Goal: Task Accomplishment & Management: Manage account settings

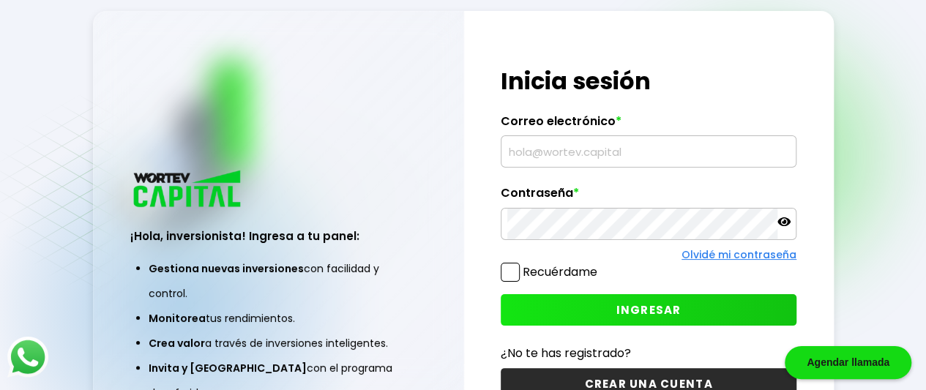
type input "[EMAIL_ADDRESS][DOMAIN_NAME]"
click at [610, 308] on button "INGRESAR" at bounding box center [649, 309] width 296 height 31
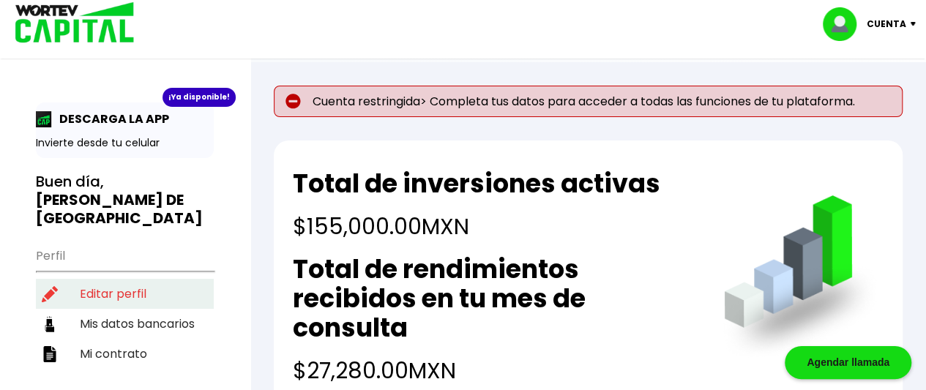
click at [121, 279] on li "Editar perfil" at bounding box center [125, 294] width 178 height 30
select select "Mujer"
select select "Bachillerato"
select select "DF"
select select "Banco Azteca"
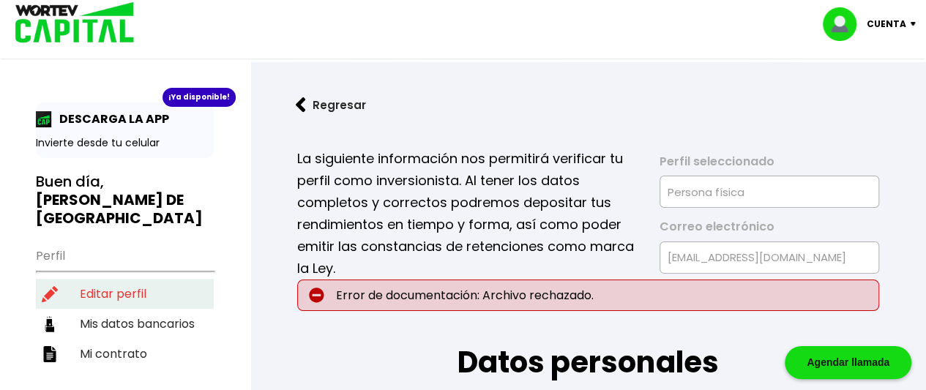
type input "[DATE]"
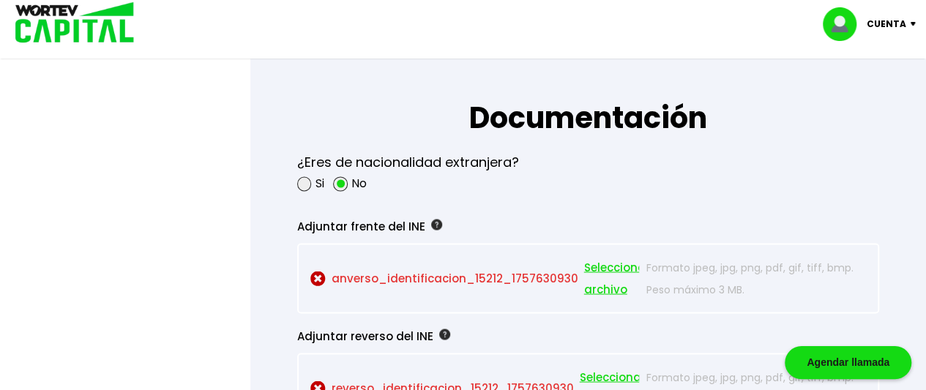
scroll to position [1244, 0]
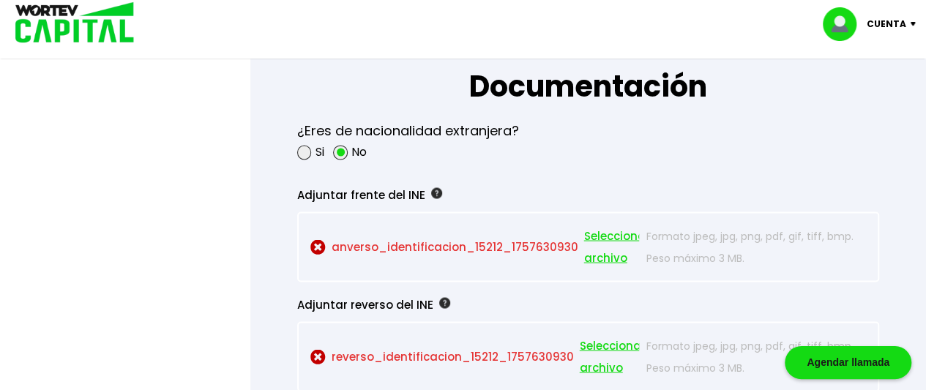
click at [599, 233] on span "Seleccionar archivo" at bounding box center [617, 247] width 66 height 44
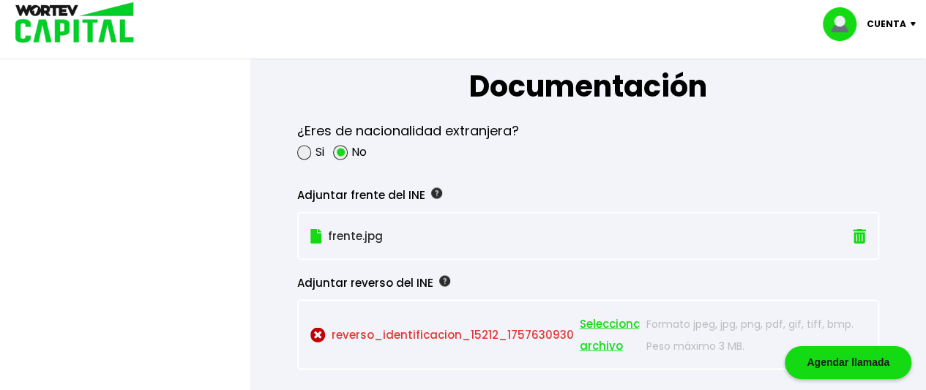
click at [597, 315] on span "Seleccionar archivo" at bounding box center [613, 334] width 66 height 44
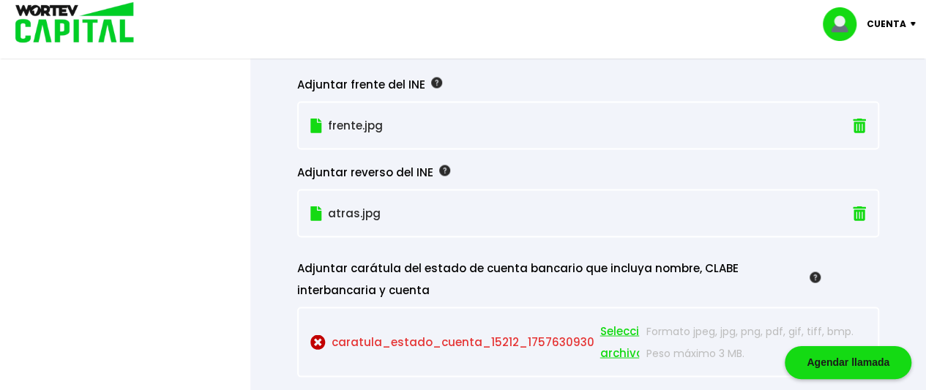
scroll to position [1464, 0]
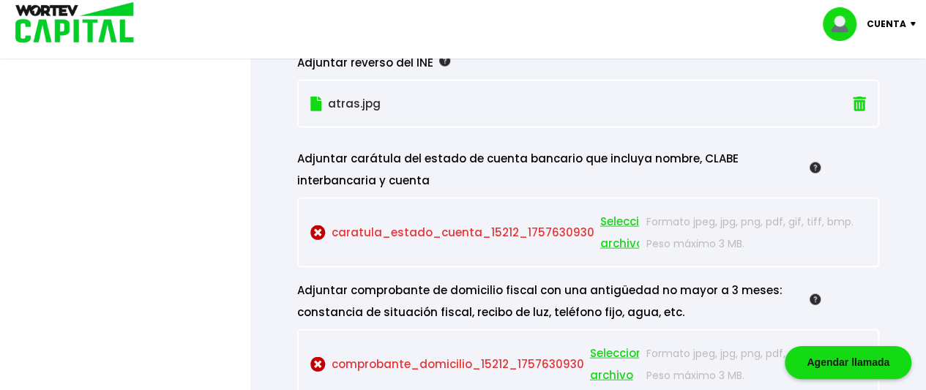
click at [600, 214] on span "Seleccionar archivo" at bounding box center [633, 233] width 66 height 44
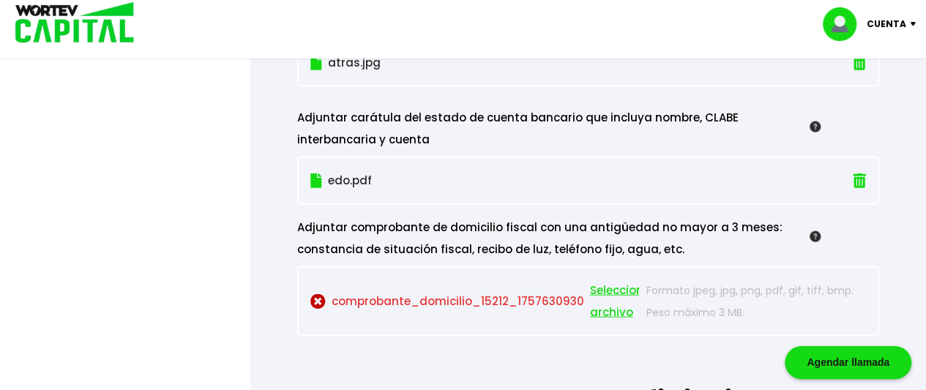
scroll to position [1610, 0]
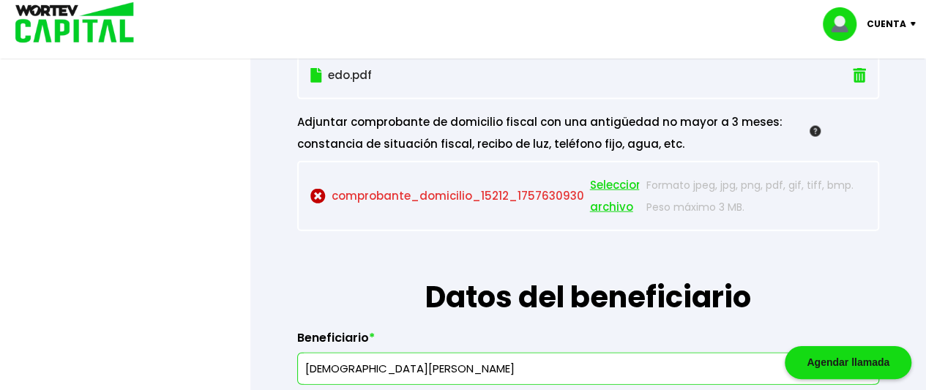
click at [611, 179] on span "Seleccionar archivo" at bounding box center [623, 196] width 66 height 44
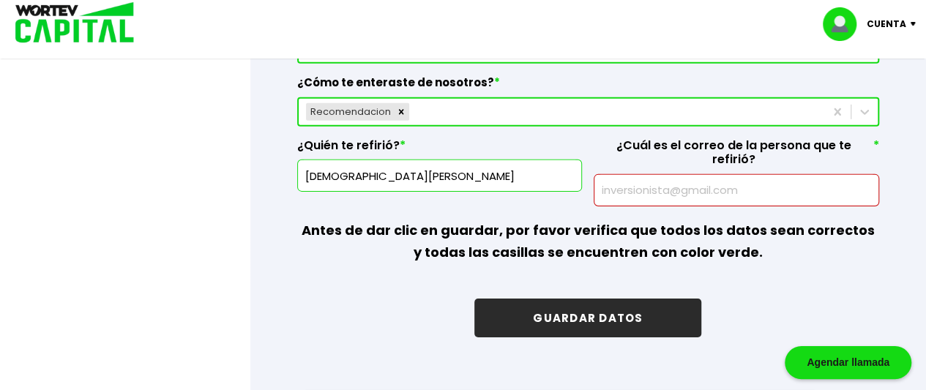
scroll to position [2268, 0]
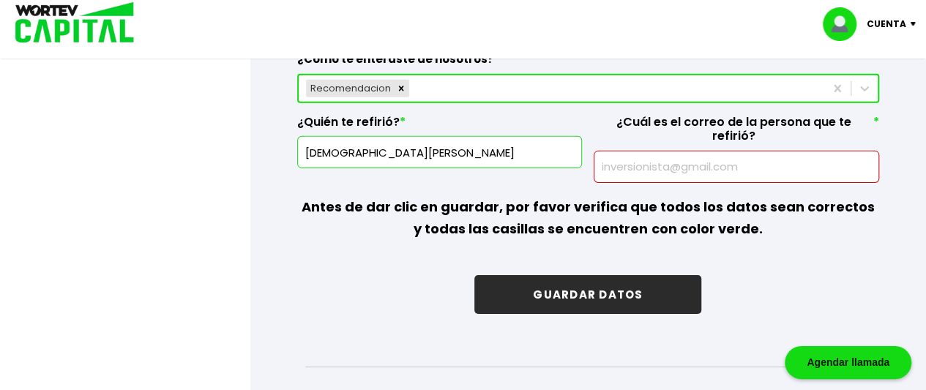
click at [548, 275] on button "GUARDAR DATOS" at bounding box center [587, 294] width 227 height 39
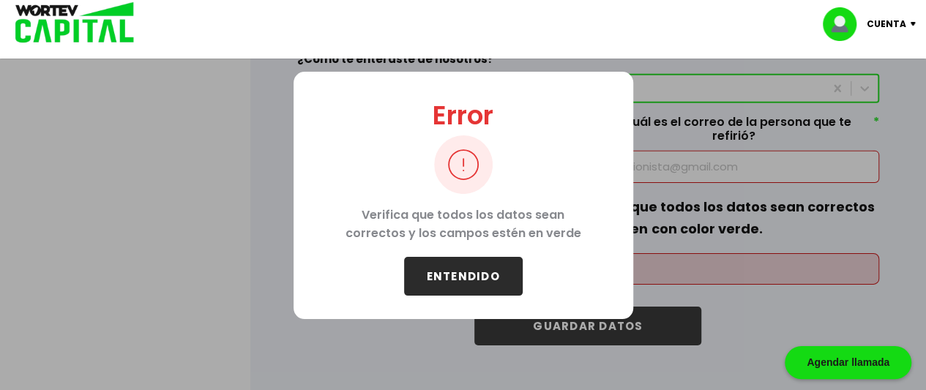
click at [517, 272] on button "ENTENDIDO" at bounding box center [463, 276] width 119 height 39
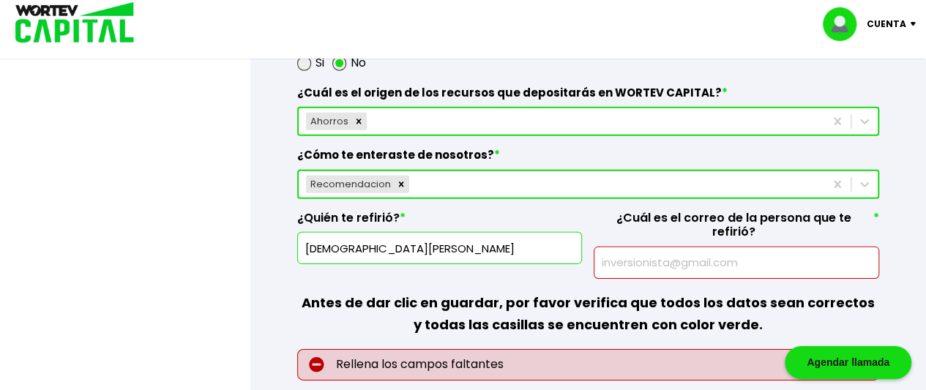
scroll to position [2195, 0]
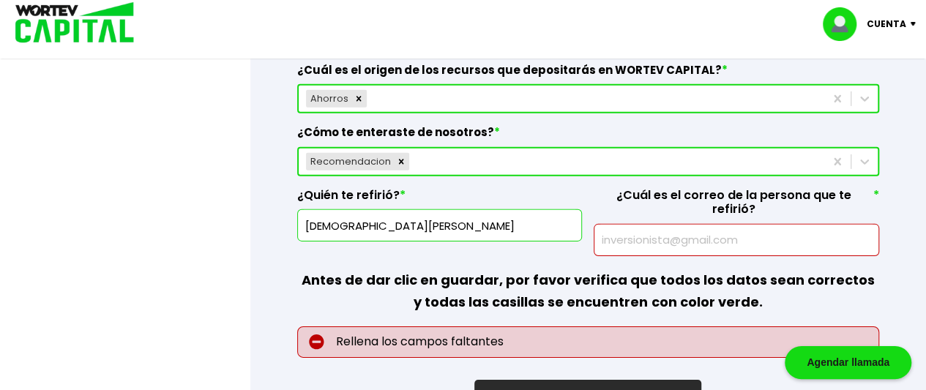
click at [672, 225] on input "text" at bounding box center [736, 240] width 272 height 31
click at [490, 217] on input "[DEMOGRAPHIC_DATA][PERSON_NAME]" at bounding box center [440, 225] width 272 height 31
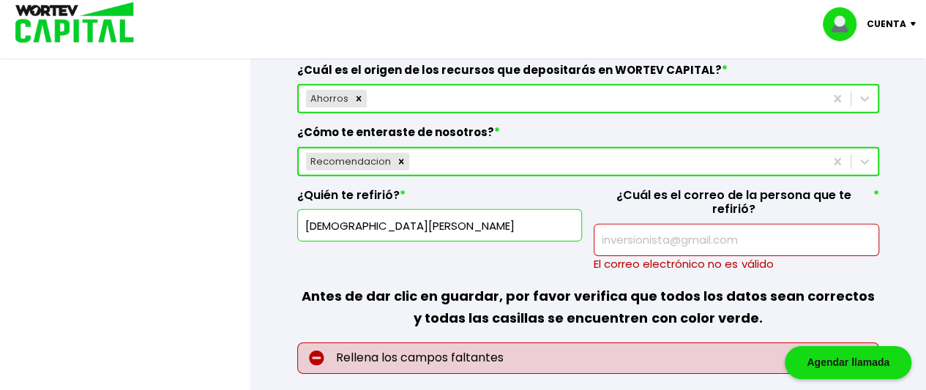
click at [416, 213] on input "[DEMOGRAPHIC_DATA][PERSON_NAME]" at bounding box center [440, 225] width 272 height 31
type input "[DEMOGRAPHIC_DATA][PERSON_NAME]"
click at [610, 231] on input "text" at bounding box center [736, 240] width 272 height 31
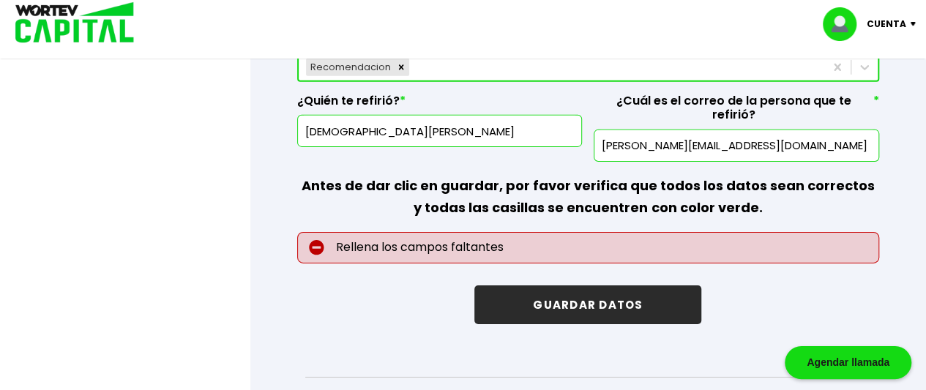
scroll to position [2415, 0]
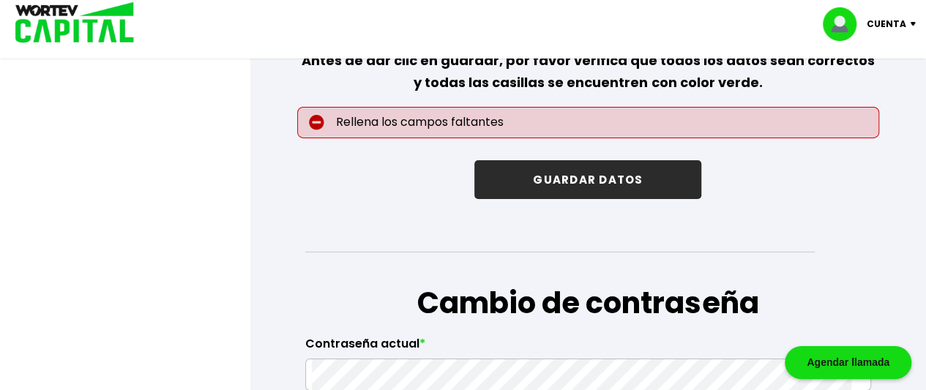
type input "[PERSON_NAME][EMAIL_ADDRESS][DOMAIN_NAME]"
click at [595, 160] on button "GUARDAR DATOS" at bounding box center [587, 179] width 227 height 39
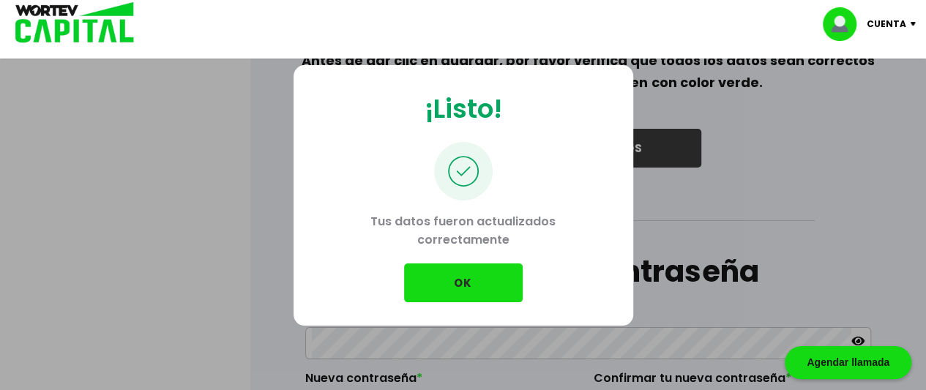
click at [489, 273] on button "OK" at bounding box center [463, 282] width 119 height 39
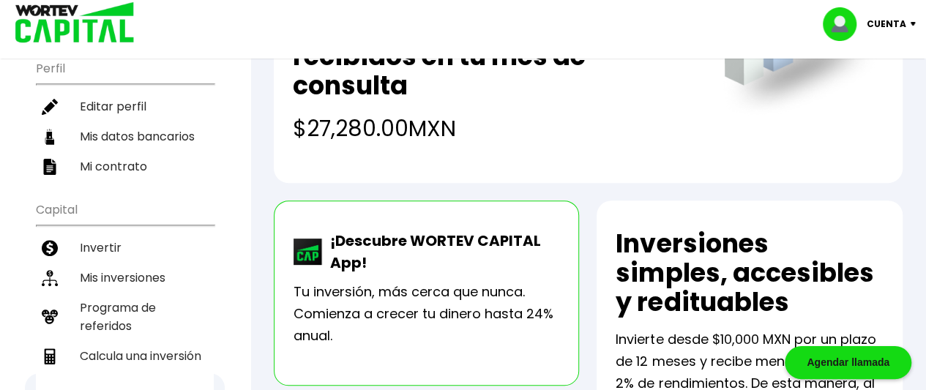
scroll to position [220, 0]
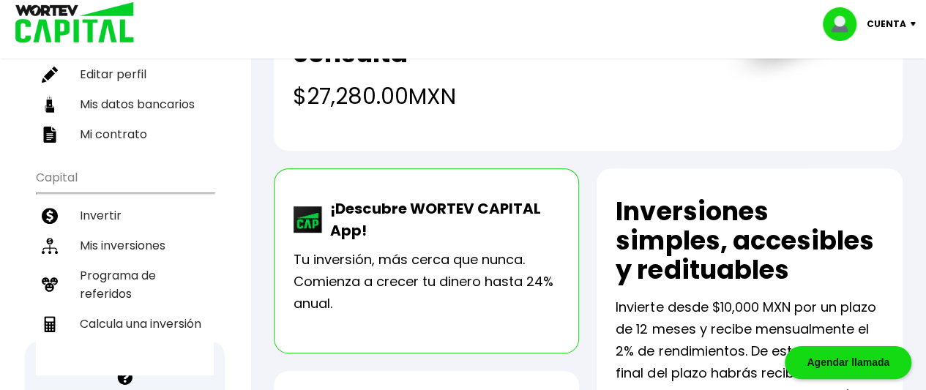
click at [136, 231] on li "Mis inversiones" at bounding box center [125, 246] width 178 height 30
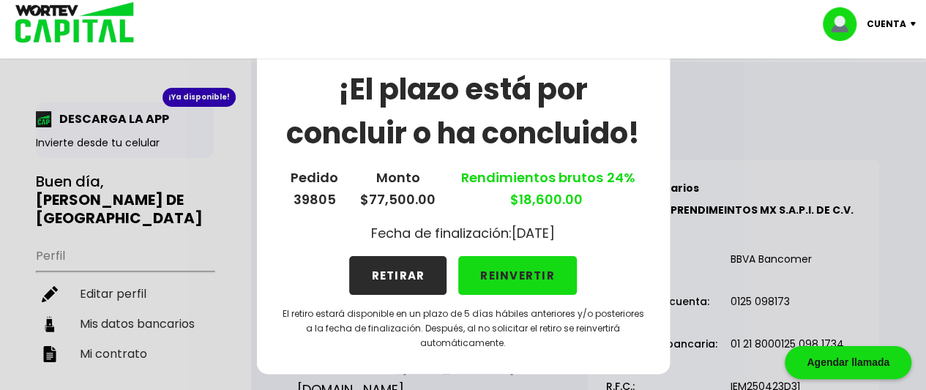
click at [390, 274] on button "RETIRAR" at bounding box center [397, 275] width 97 height 39
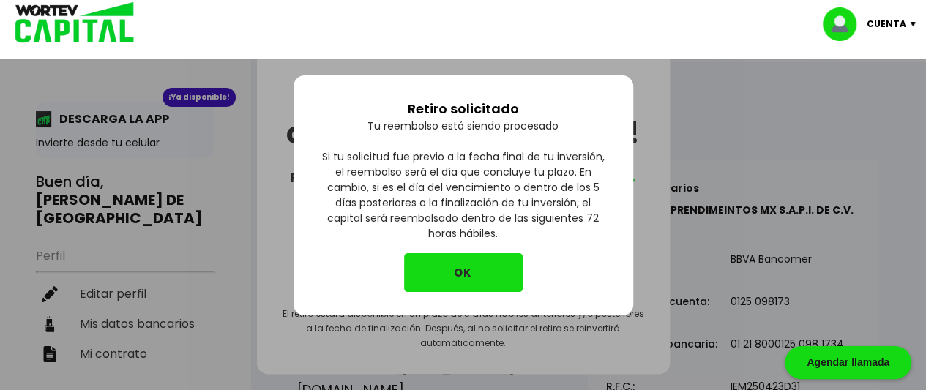
click at [428, 273] on button "OK" at bounding box center [463, 272] width 119 height 39
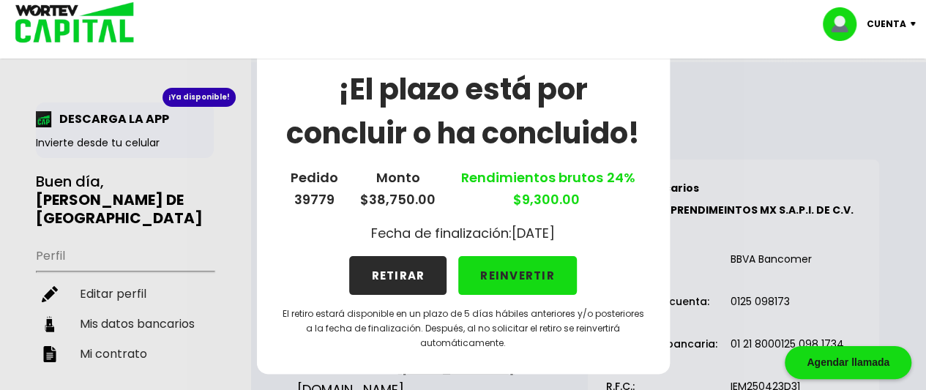
click at [411, 275] on button "RETIRAR" at bounding box center [397, 275] width 97 height 39
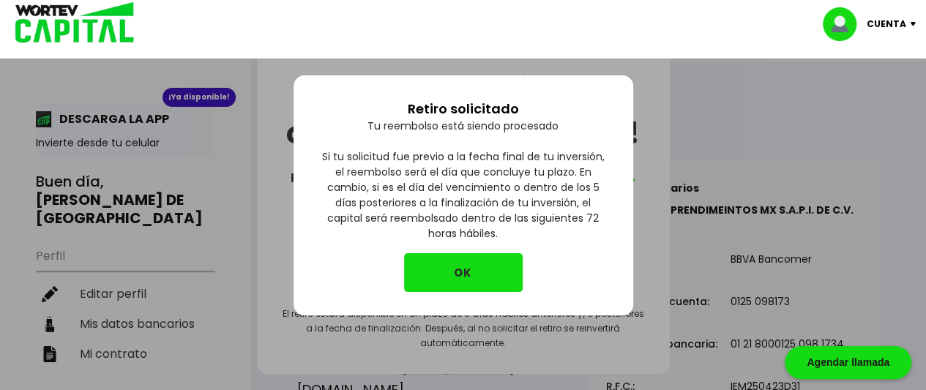
click at [456, 276] on button "OK" at bounding box center [463, 272] width 119 height 39
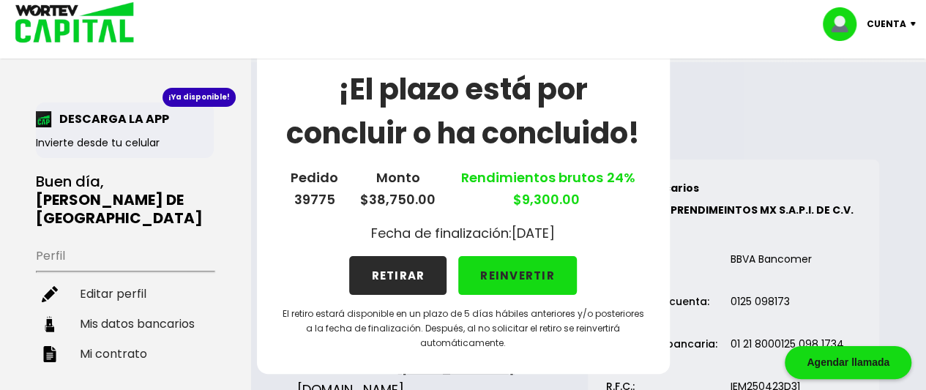
click at [409, 279] on button "RETIRAR" at bounding box center [397, 275] width 97 height 39
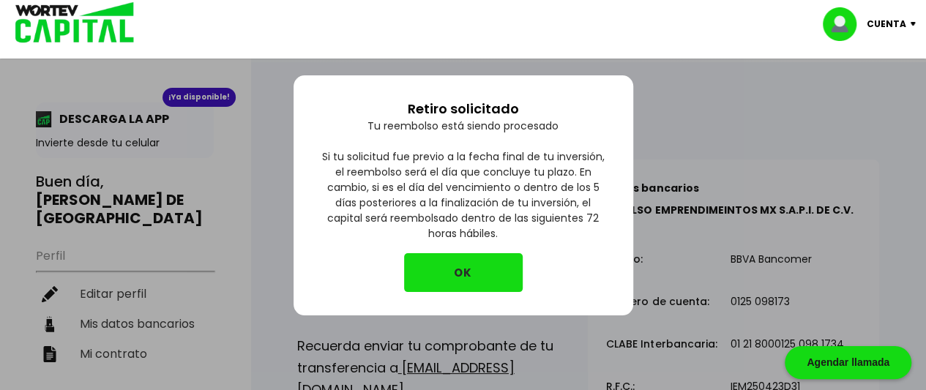
click at [427, 271] on button "OK" at bounding box center [463, 272] width 119 height 39
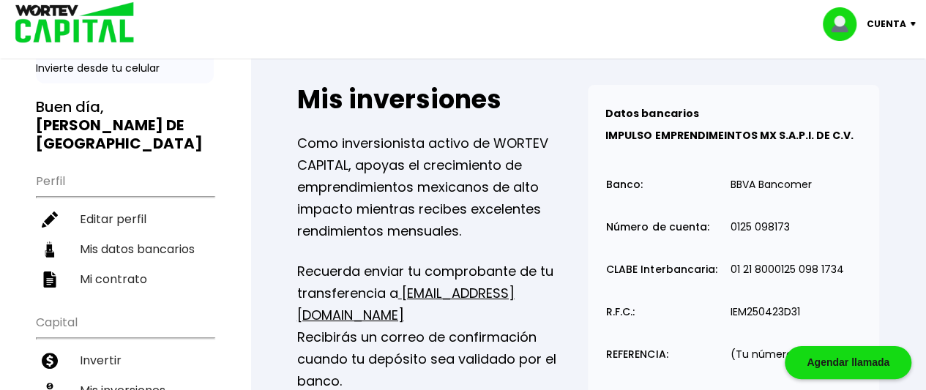
scroll to position [146, 0]
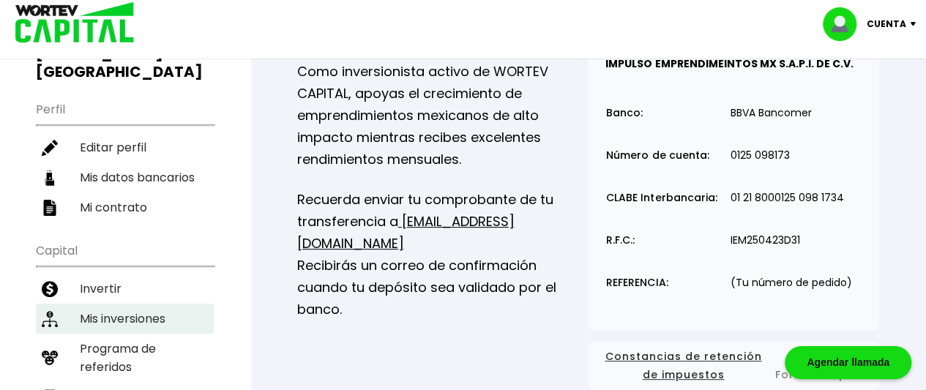
click at [151, 304] on li "Mis inversiones" at bounding box center [125, 319] width 178 height 30
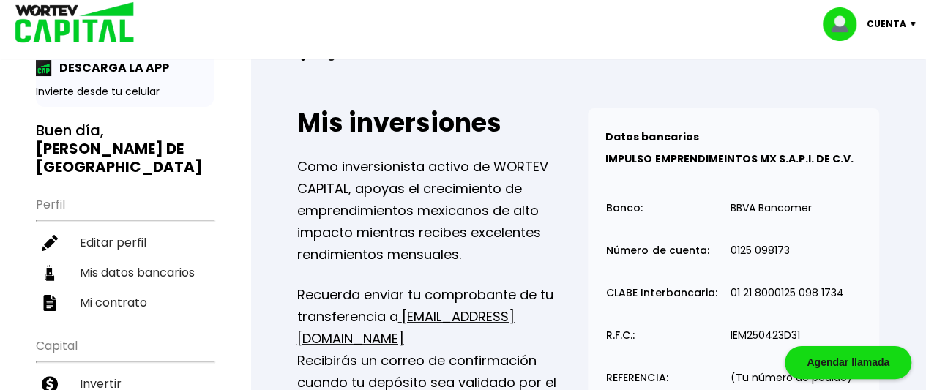
scroll to position [0, 0]
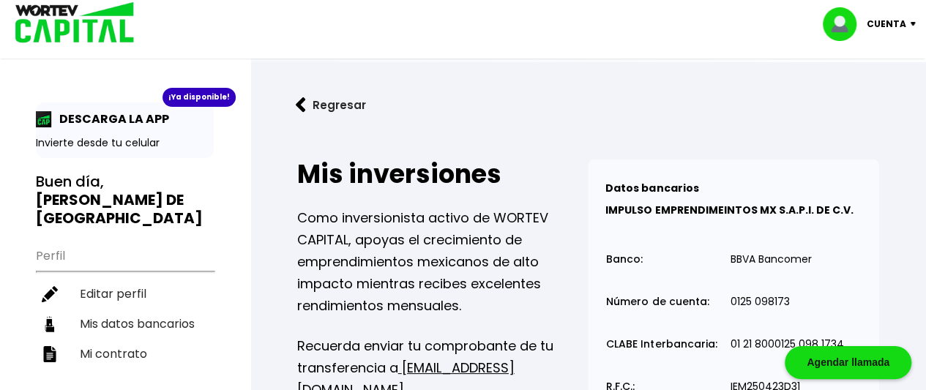
click at [321, 108] on button "Regresar" at bounding box center [331, 105] width 114 height 39
